Goal: Task Accomplishment & Management: Complete application form

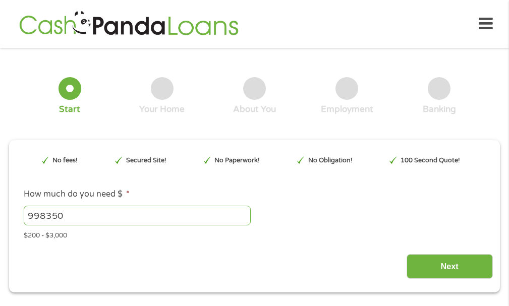
click at [46, 215] on input "998350" at bounding box center [138, 215] width 228 height 19
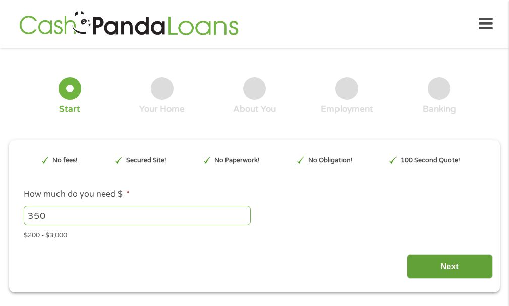
type input "350"
click at [453, 265] on input "Next" at bounding box center [450, 266] width 86 height 25
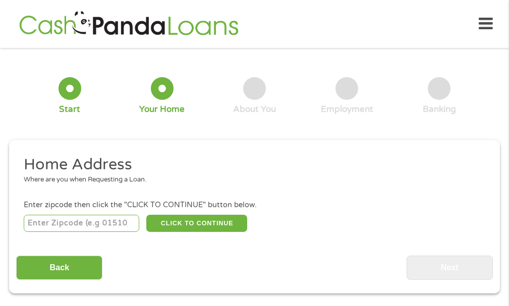
scroll to position [5, 0]
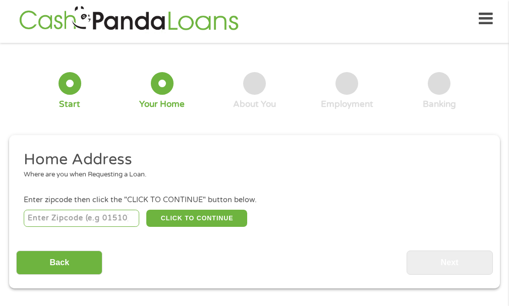
click at [37, 215] on input "number" at bounding box center [82, 218] width 116 height 17
type input "33417"
select select "[US_STATE]"
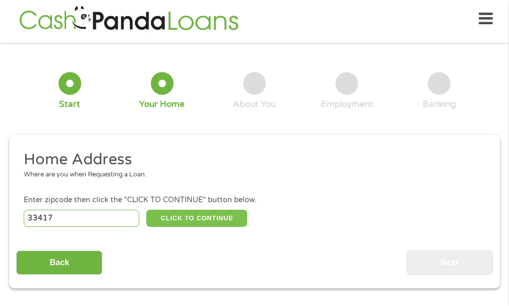
click at [190, 220] on button "CLICK TO CONTINUE" at bounding box center [196, 218] width 101 height 17
type input "33417"
type input "[GEOGRAPHIC_DATA]"
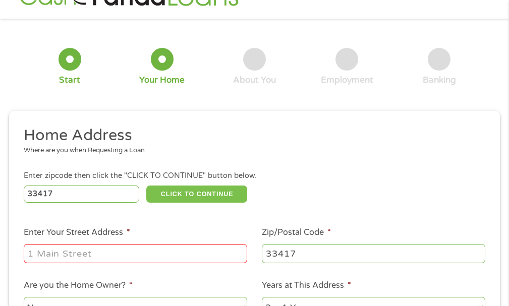
scroll to position [56, 0]
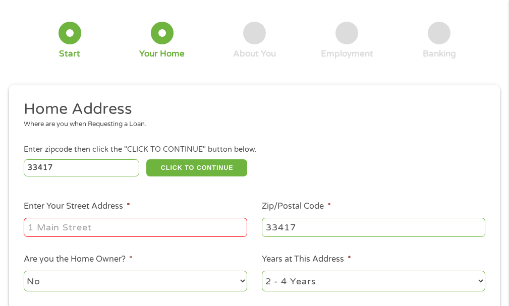
click at [32, 226] on input "Enter Your Street Address *" at bounding box center [136, 227] width 224 height 19
type input "117 Norwich E"
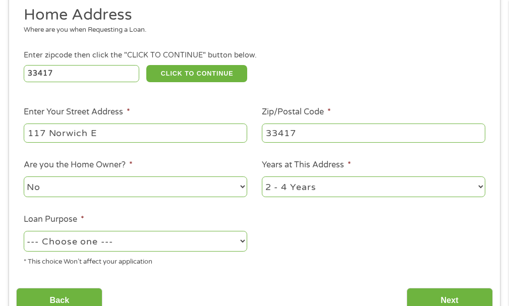
scroll to position [156, 0]
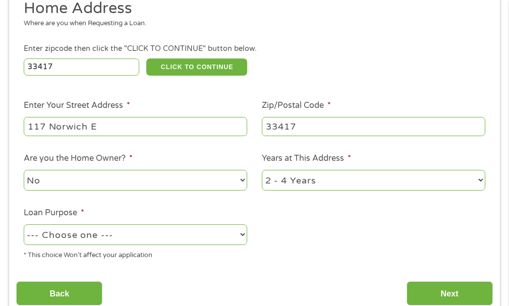
click at [266, 182] on select "1 Year or less 1 - 2 Years 2 - 4 Years Over 4 Years" at bounding box center [374, 180] width 224 height 21
select select "60months"
click at [262, 170] on select "1 Year or less 1 - 2 Years 2 - 4 Years Over 4 Years" at bounding box center [374, 180] width 224 height 21
click at [32, 235] on select "--- Choose one --- Pay Bills Debt Consolidation Home Improvement Major Purchase…" at bounding box center [136, 235] width 224 height 21
select select "majorpurchase"
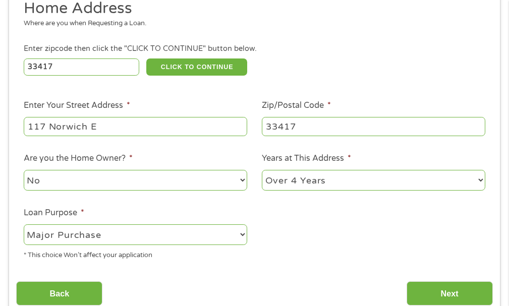
click at [24, 225] on select "--- Choose one --- Pay Bills Debt Consolidation Home Improvement Major Purchase…" at bounding box center [136, 235] width 224 height 21
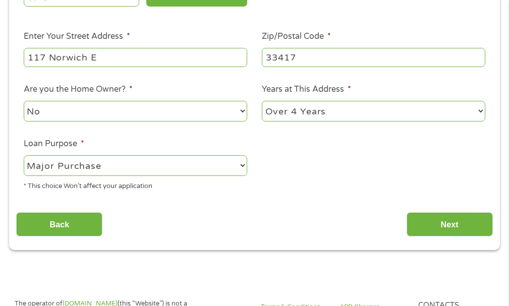
scroll to position [257, 0]
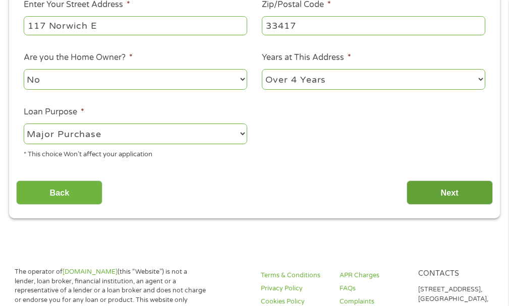
click at [444, 196] on input "Next" at bounding box center [450, 193] width 86 height 25
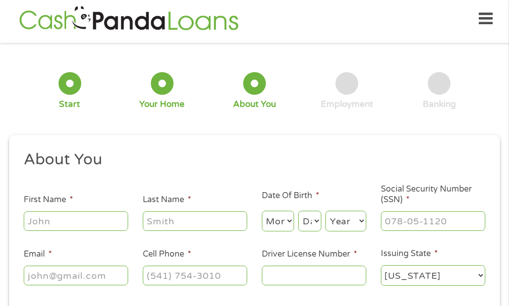
scroll to position [4, 4]
click at [32, 227] on input "First Name *" at bounding box center [76, 220] width 104 height 19
type input "[PERSON_NAME]"
type input "[EMAIL_ADDRESS][DOMAIN_NAME]"
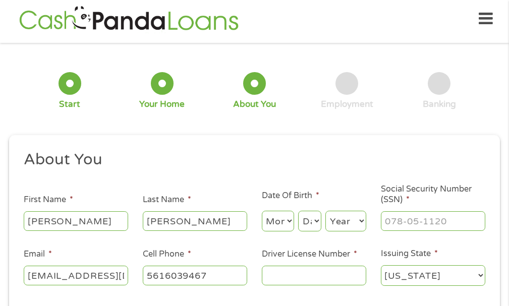
type input "[PHONE_NUMBER]"
click at [287, 223] on select "Month 1 2 3 4 5 6 7 8 9 10 11 12" at bounding box center [278, 221] width 32 height 21
select select "1"
click at [262, 211] on select "Month 1 2 3 4 5 6 7 8 9 10 11 12" at bounding box center [278, 221] width 32 height 21
click at [317, 220] on select "Day 1 2 3 4 5 6 7 8 9 10 11 12 13 14 15 16 17 18 19 20 21 22 23 24 25 26 27 28 …" at bounding box center [309, 221] width 23 height 21
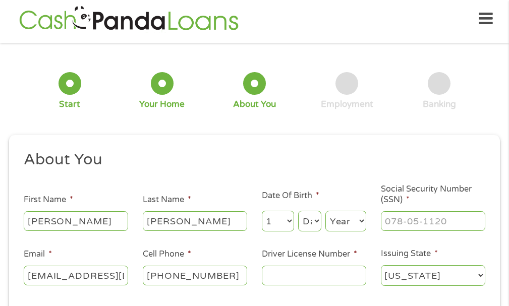
select select "15"
click at [298, 211] on select "Day 1 2 3 4 5 6 7 8 9 10 11 12 13 14 15 16 17 18 19 20 21 22 23 24 25 26 27 28 …" at bounding box center [309, 221] width 23 height 21
click at [360, 223] on select "Year [DATE] 2006 2005 2004 2003 2002 2001 2000 1999 1998 1997 1996 1995 1994 19…" at bounding box center [346, 221] width 41 height 21
select select "1947"
click at [326, 211] on select "Year [DATE] 2006 2005 2004 2003 2002 2001 2000 1999 1998 1997 1996 1995 1994 19…" at bounding box center [346, 221] width 41 height 21
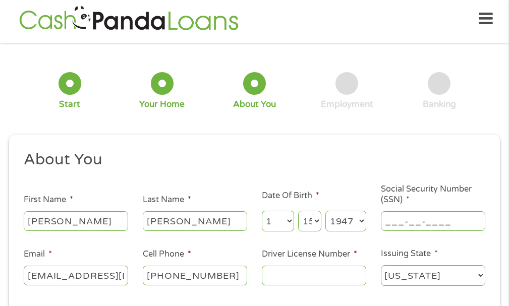
click at [389, 222] on input "___-__-____" at bounding box center [433, 220] width 104 height 19
type input "055-38-2152"
click at [267, 273] on input "Driver License Number *" at bounding box center [314, 275] width 104 height 19
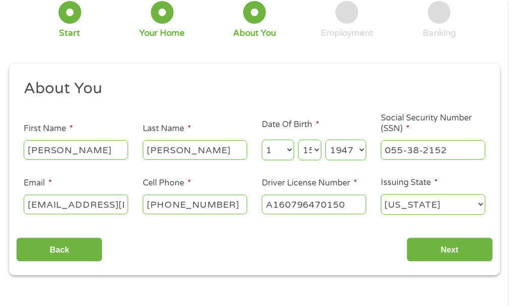
scroll to position [106, 0]
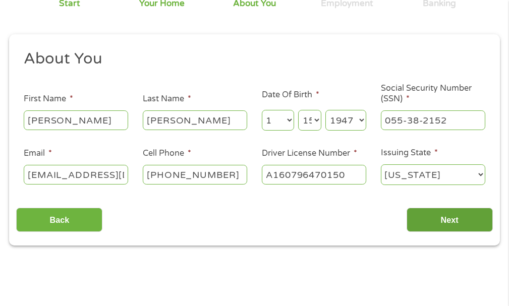
type input "A160796470150"
click at [434, 219] on input "Next" at bounding box center [450, 220] width 86 height 25
click at [446, 219] on input "Next" at bounding box center [450, 220] width 86 height 25
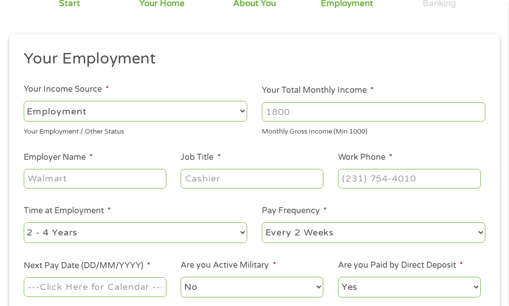
scroll to position [5, 0]
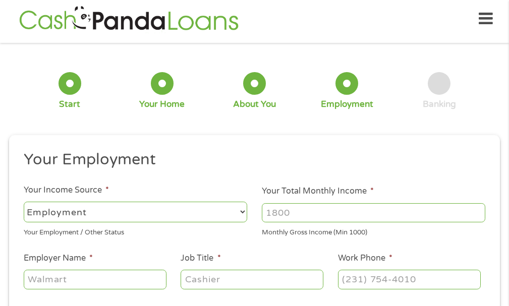
click at [30, 212] on select "--- Choose one --- Employment [DEMOGRAPHIC_DATA] Benefits" at bounding box center [136, 212] width 224 height 21
select select "benefits"
click at [24, 202] on select "--- Choose one --- Employment [DEMOGRAPHIC_DATA] Benefits" at bounding box center [136, 212] width 224 height 21
type input "Other"
type input "[PHONE_NUMBER]"
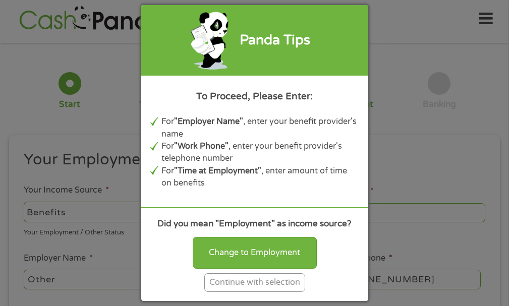
click at [262, 281] on div "Continue with selection" at bounding box center [254, 283] width 101 height 19
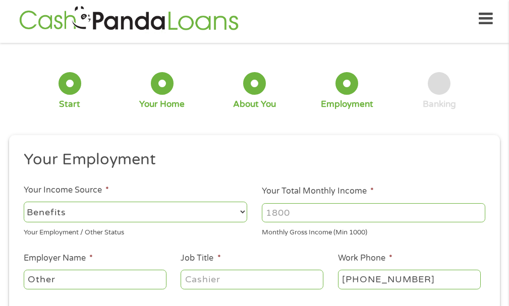
click at [267, 213] on input "Your Total Monthly Income *" at bounding box center [374, 212] width 224 height 19
type input "1471"
drag, startPoint x: 41, startPoint y: 278, endPoint x: 25, endPoint y: 278, distance: 15.7
click at [25, 278] on input "Other" at bounding box center [95, 279] width 143 height 19
type input "Social Security"
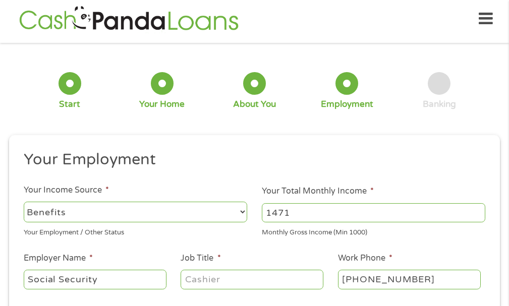
click at [190, 277] on input "Job Title *" at bounding box center [252, 279] width 143 height 19
type input "n"
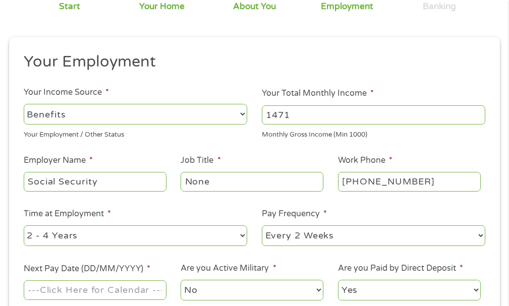
scroll to position [106, 0]
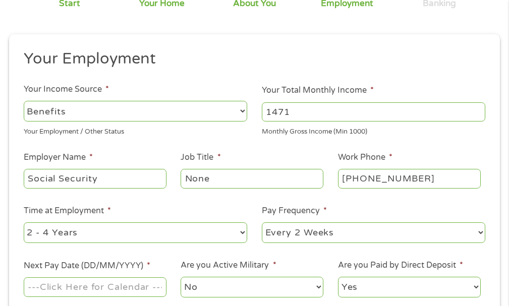
type input "None"
click at [31, 233] on select "--- Choose one --- 1 Year or less 1 - 2 Years 2 - 4 Years Over 4 Years" at bounding box center [136, 233] width 224 height 21
select select "60months"
click at [24, 223] on select "--- Choose one --- 1 Year or less 1 - 2 Years 2 - 4 Years Over 4 Years" at bounding box center [136, 233] width 224 height 21
click at [273, 235] on select "--- Choose one --- Every 2 Weeks Every Week Monthly Semi-Monthly" at bounding box center [374, 233] width 224 height 21
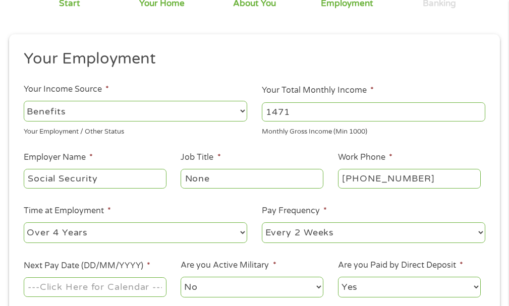
select select "monthly"
click at [262, 223] on select "--- Choose one --- Every 2 Weeks Every Week Monthly Semi-Monthly" at bounding box center [374, 233] width 224 height 21
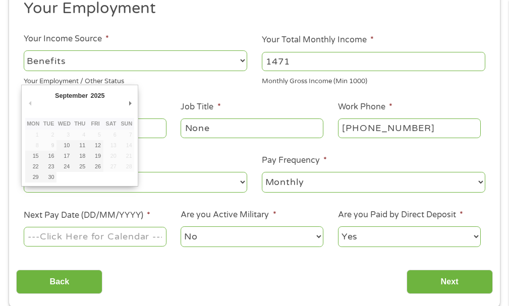
click at [28, 239] on input "Next Pay Date (DD/MM/YYYY) *" at bounding box center [95, 236] width 143 height 19
type input "[DATE]"
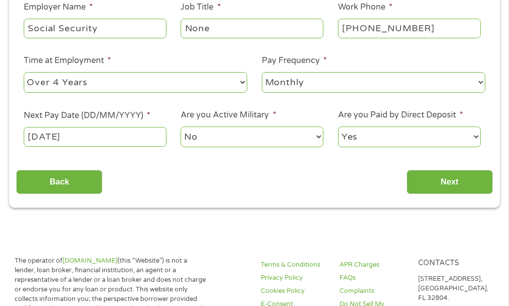
scroll to position [257, 0]
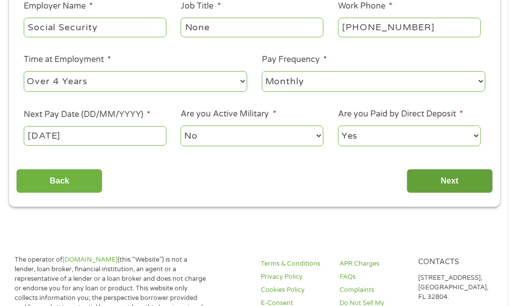
click at [442, 179] on input "Next" at bounding box center [450, 181] width 86 height 25
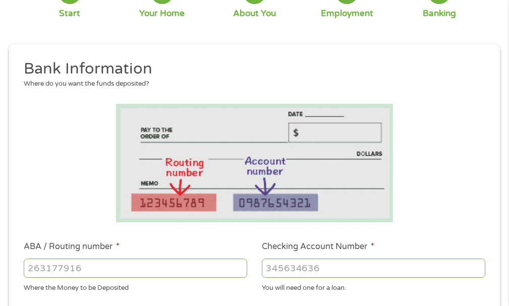
scroll to position [156, 0]
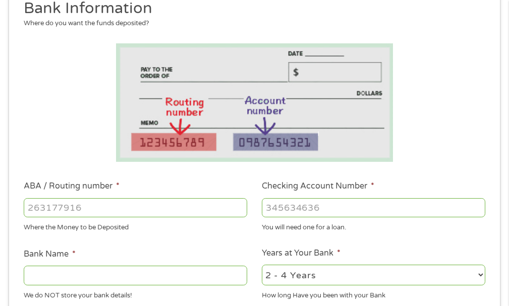
click at [33, 210] on input "ABA / Routing number *" at bounding box center [136, 207] width 224 height 19
type input "103100195"
type input "CENTRAL NATIONAL BANK TRUST"
type input "103100195"
click at [268, 209] on input "Checking Account Number *" at bounding box center [374, 207] width 224 height 19
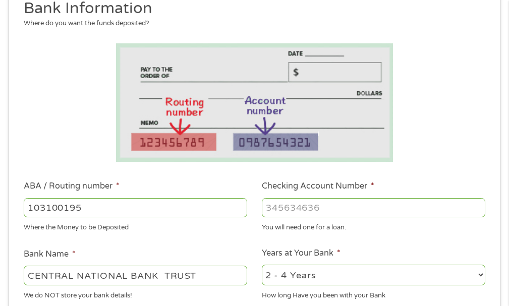
type input "[CREDIT_CARD_NUMBER]"
click at [27, 276] on input "CENTRAL NATIONAL BANK TRUST" at bounding box center [136, 275] width 224 height 19
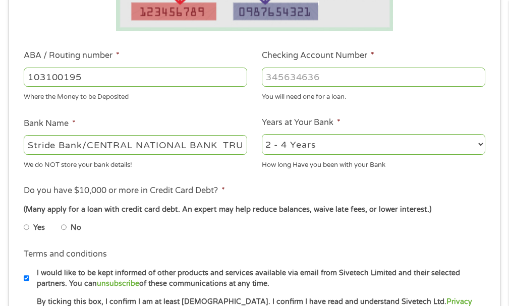
scroll to position [308, 0]
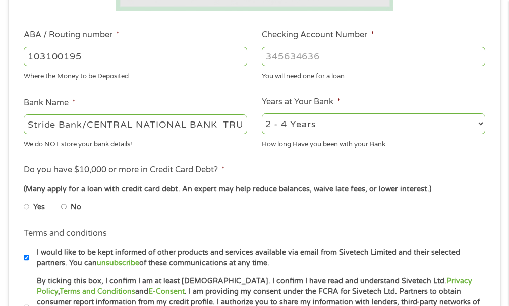
type input "Stride Bank/CENTRAL NATIONAL BANK TRUST"
click at [62, 205] on input "No" at bounding box center [64, 207] width 6 height 16
radio input "true"
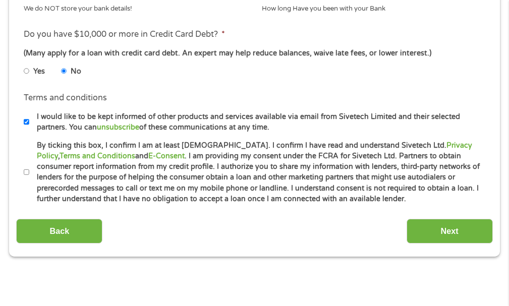
scroll to position [459, 0]
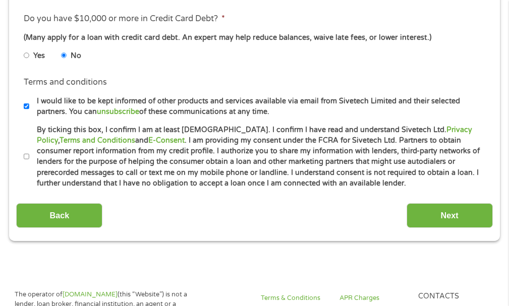
click at [28, 155] on input "By ticking this box, I confirm I am at least [DEMOGRAPHIC_DATA]. I confirm I ha…" at bounding box center [27, 157] width 6 height 16
checkbox input "true"
click at [451, 214] on input "Next" at bounding box center [450, 215] width 86 height 25
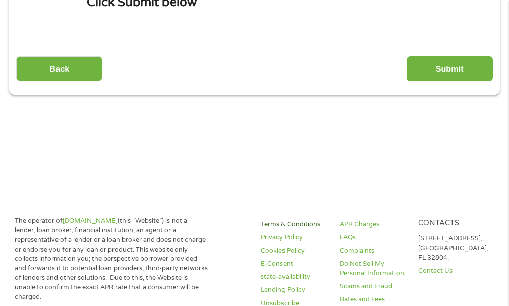
scroll to position [207, 0]
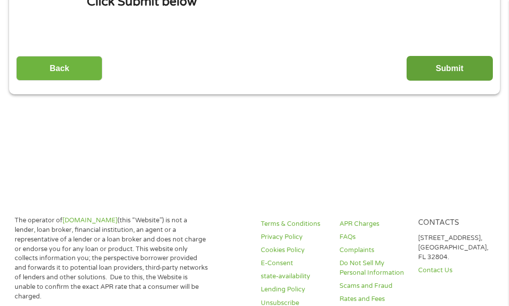
click at [446, 70] on input "Submit" at bounding box center [450, 68] width 86 height 25
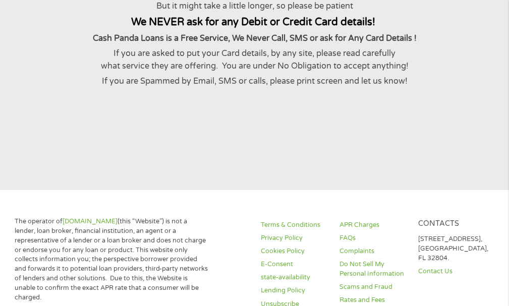
scroll to position [0, 0]
